Goal: Information Seeking & Learning: Learn about a topic

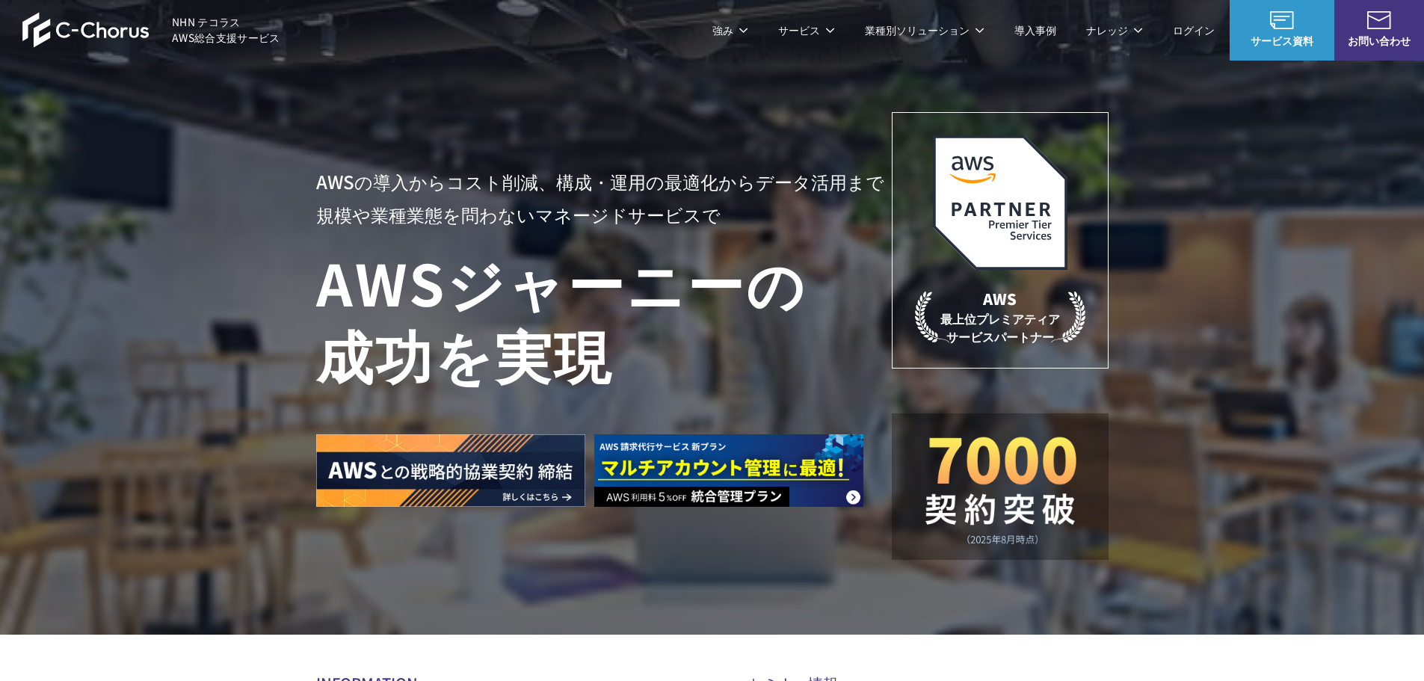
click at [397, 118] on div "Amazon Web Service（AWS） AWS請求代行サービス AWS Marketplace割引サービス AWS初心者向けパーソナルレクチャー 定額…" at bounding box center [587, 285] width 573 height 406
click at [396, 126] on link "AWS請求代行サービス" at bounding box center [380, 127] width 105 height 15
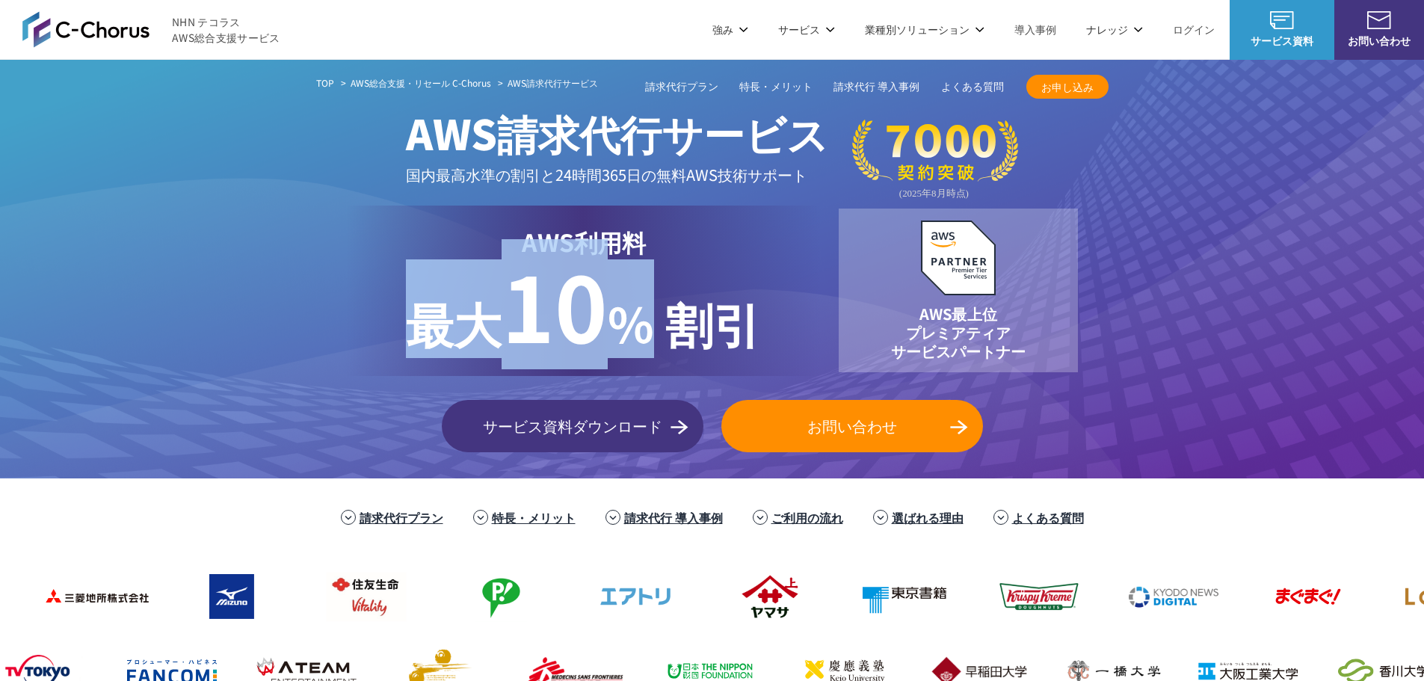
drag, startPoint x: 441, startPoint y: 265, endPoint x: 646, endPoint y: 334, distance: 216.4
click at [646, 334] on p "最大 10 % 割引" at bounding box center [583, 308] width 355 height 99
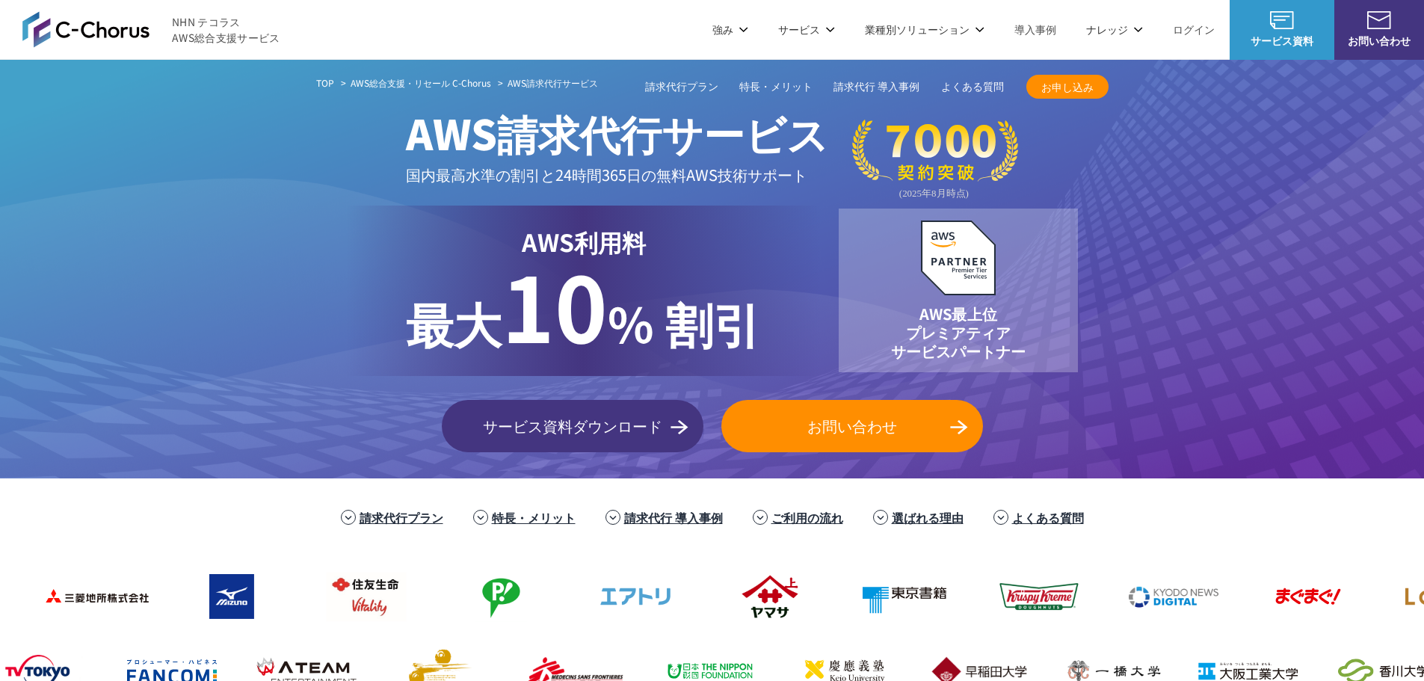
click at [751, 324] on p "最大 10 % 割引" at bounding box center [583, 308] width 355 height 99
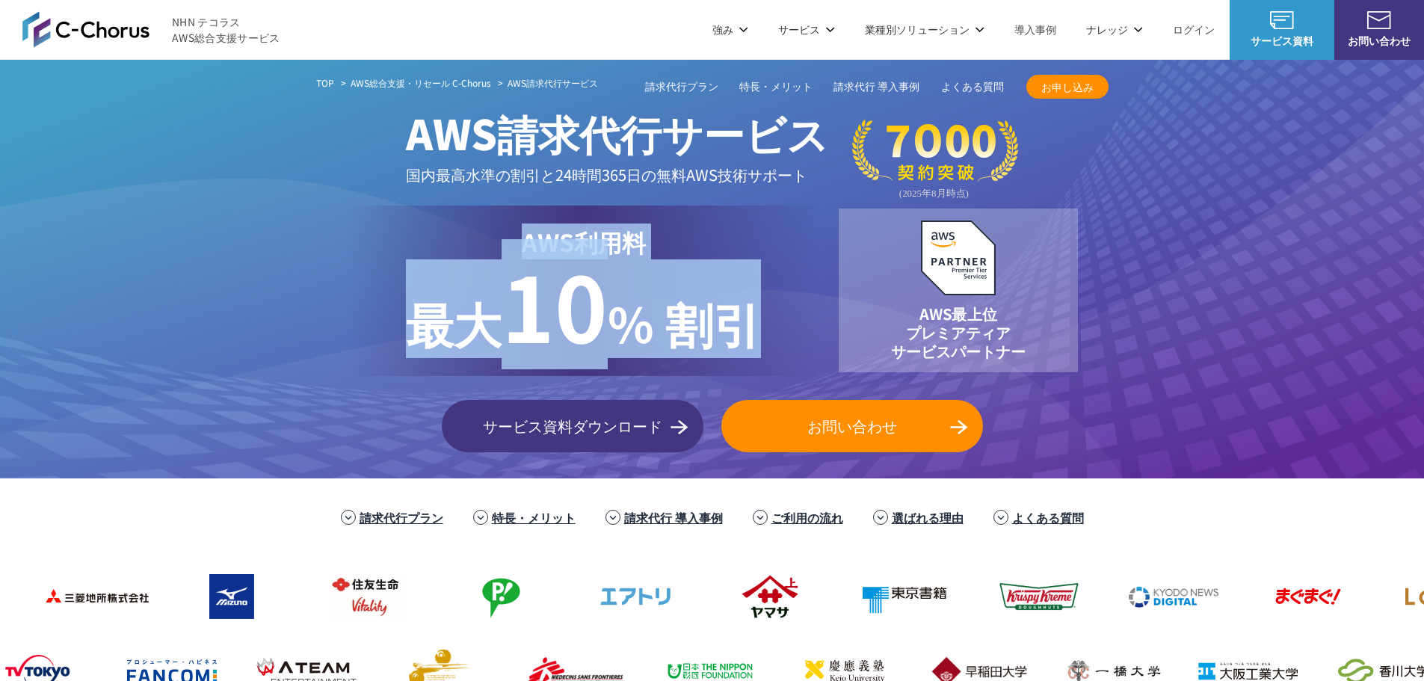
drag, startPoint x: 787, startPoint y: 341, endPoint x: 479, endPoint y: 229, distance: 328.6
click at [480, 229] on div "AWS利用料 最大 最大 10 % 割引" at bounding box center [583, 291] width 475 height 170
click at [483, 250] on p "AWS利用料 最大" at bounding box center [583, 242] width 355 height 36
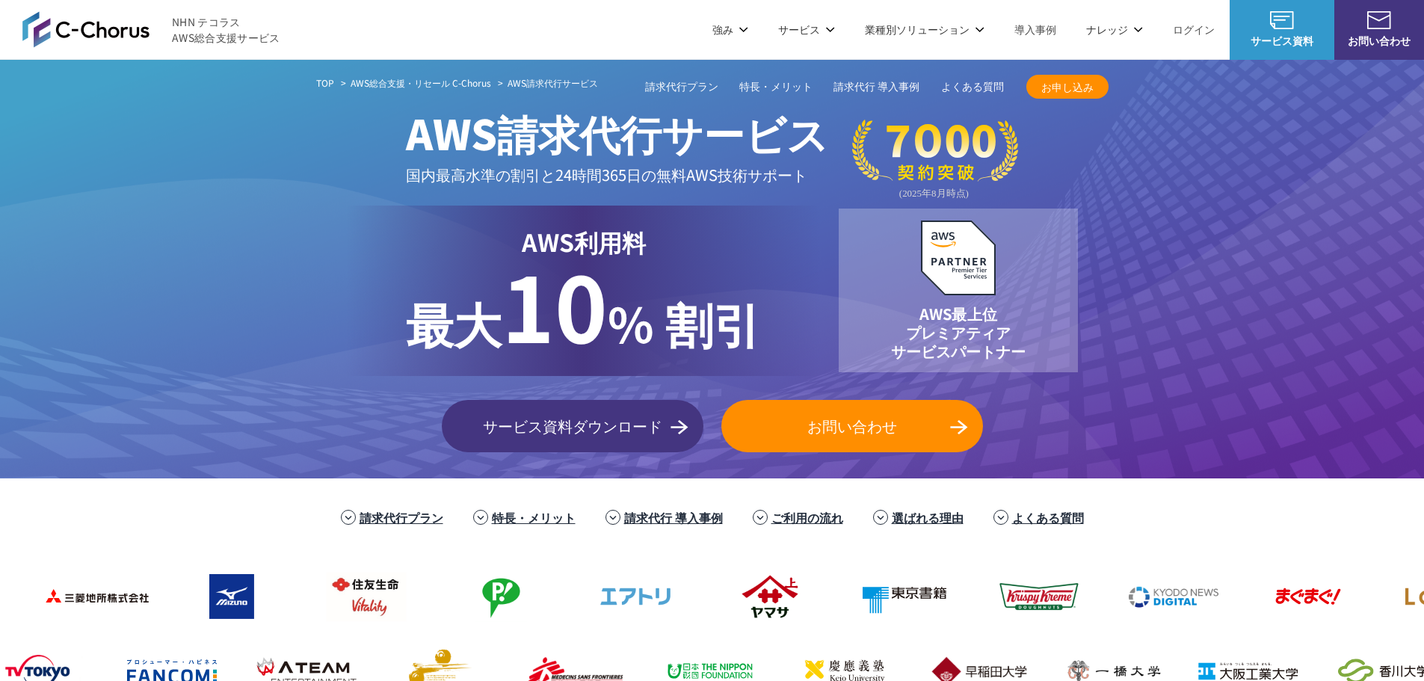
drag, startPoint x: 428, startPoint y: 248, endPoint x: 165, endPoint y: 245, distance: 262.5
click at [425, 246] on p "AWS利用料 最大" at bounding box center [583, 242] width 355 height 36
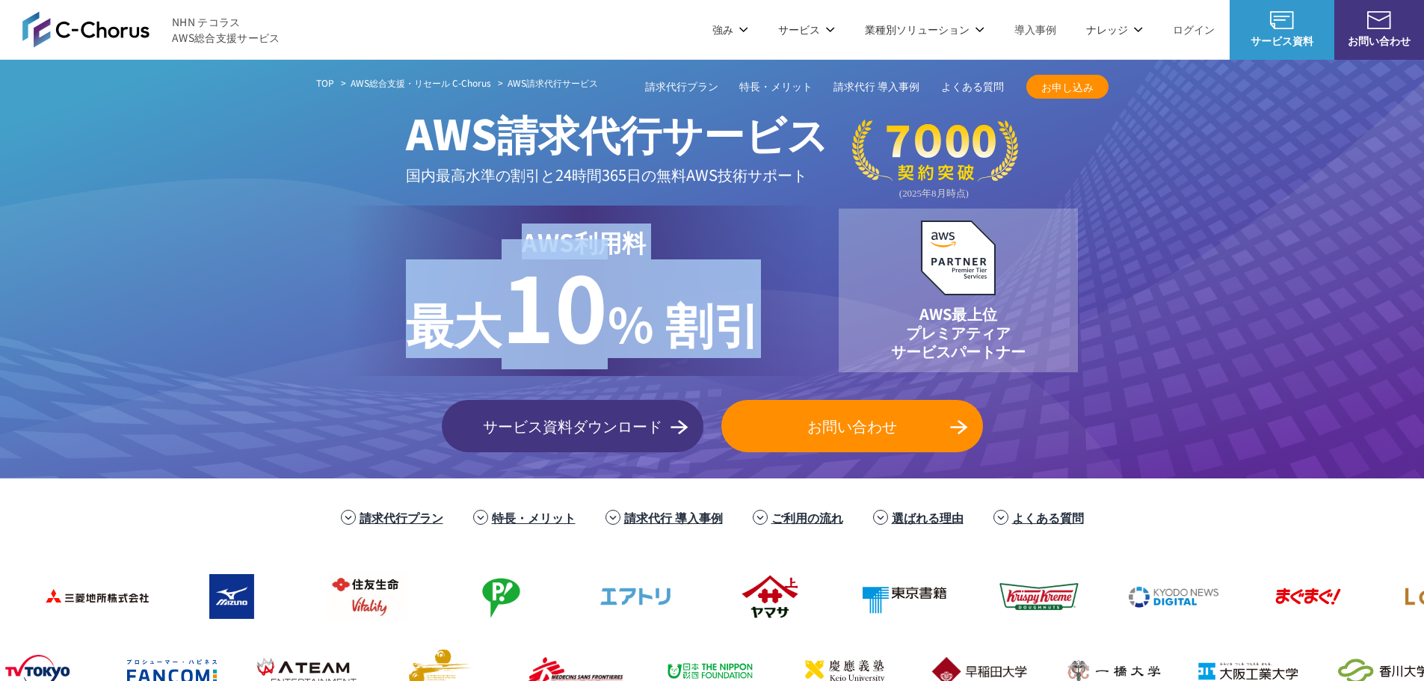
drag, startPoint x: 473, startPoint y: 205, endPoint x: 766, endPoint y: 333, distance: 320.8
click at [766, 333] on div "AWS利用料 最大 最大 10 % 割引" at bounding box center [583, 291] width 475 height 170
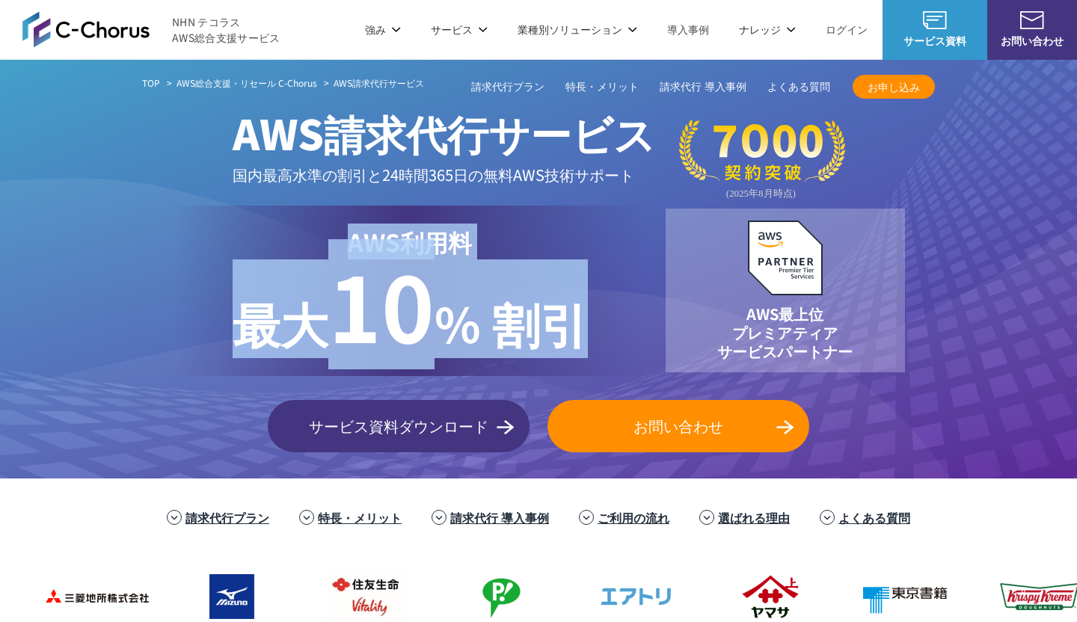
click at [574, 200] on div "TOP AWS総合支援・リセール C-Chorus AWS請求代行サービス AWS請求代行サービス 国内最高水準の割引と 24時間365日の無料AWS技術サポ…" at bounding box center [538, 264] width 793 height 378
click at [408, 262] on span "10" at bounding box center [381, 304] width 106 height 130
